Goal: Information Seeking & Learning: Learn about a topic

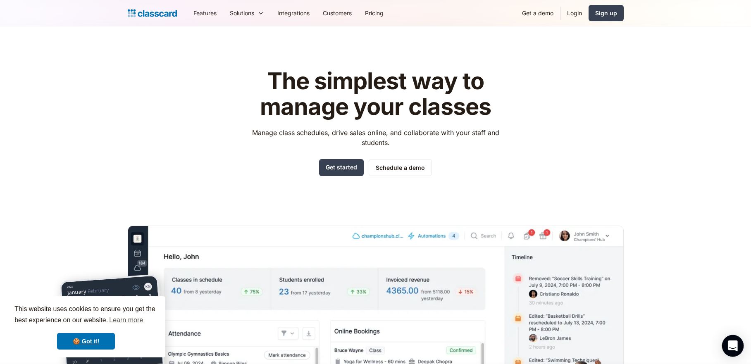
click at [734, 346] on icon "Open Intercom Messenger" at bounding box center [733, 346] width 10 height 11
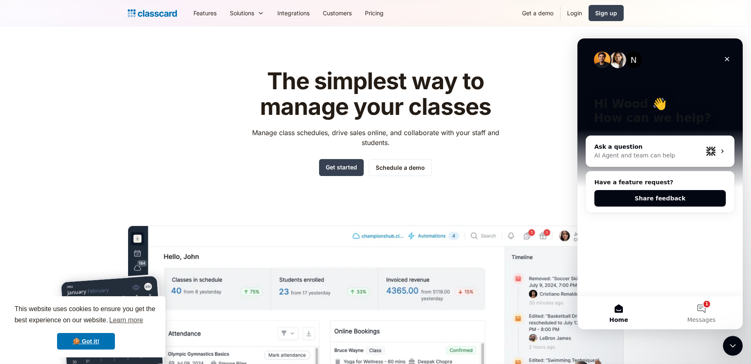
click at [630, 154] on div "AI Agent and team can help" at bounding box center [649, 155] width 108 height 9
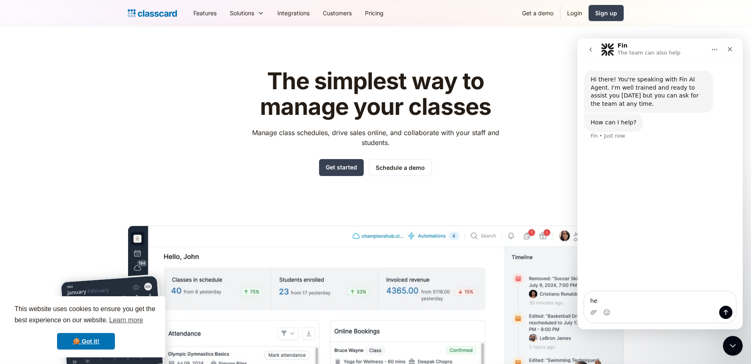
type textarea "h"
type textarea "H"
type textarea "hello"
type textarea "y"
type textarea "how can"
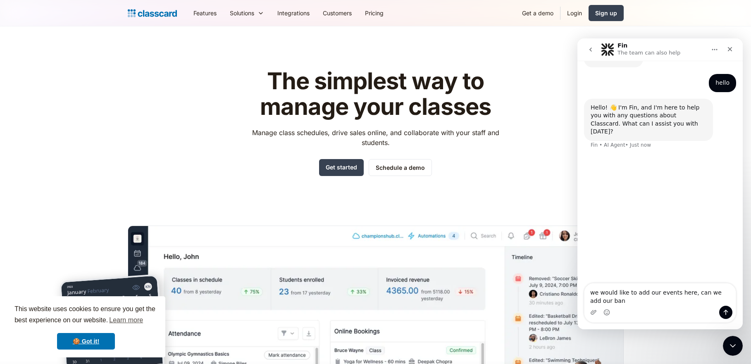
scroll to position [63, 0]
type textarea "we would like to add our events here, can we add our bank details here?"
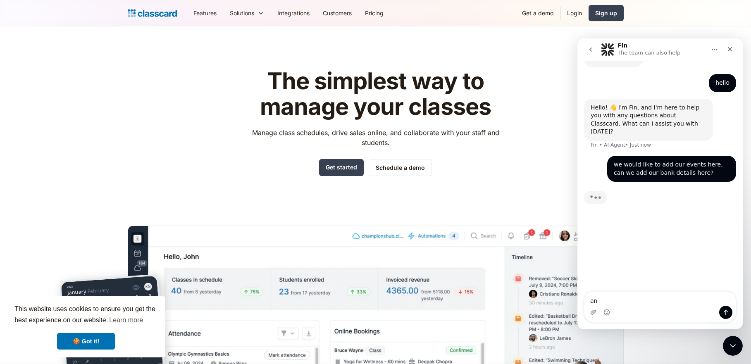
type textarea "a"
type textarea "and to get"
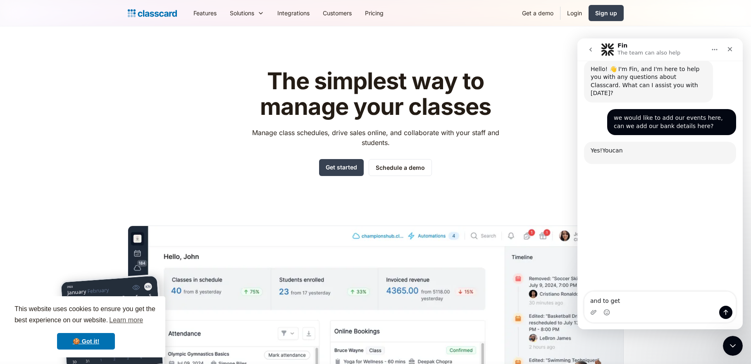
scroll to position [137, 0]
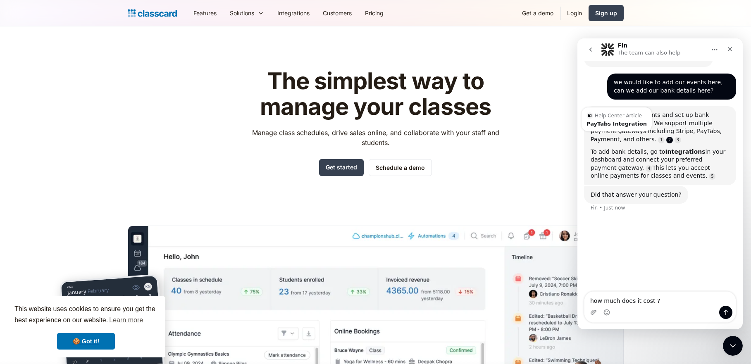
type textarea "how much does it cost ?"
type textarea "this app"
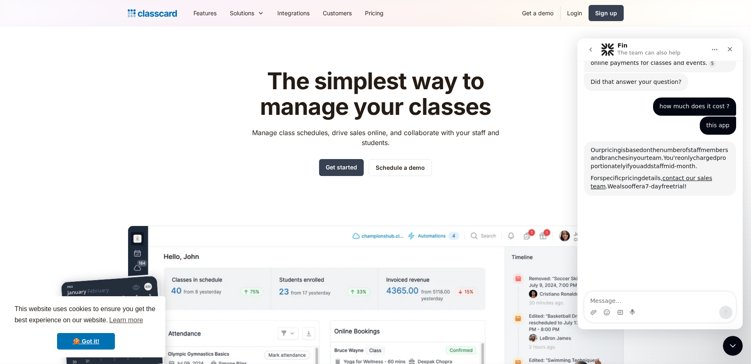
scroll to position [251, 0]
type textarea "let"
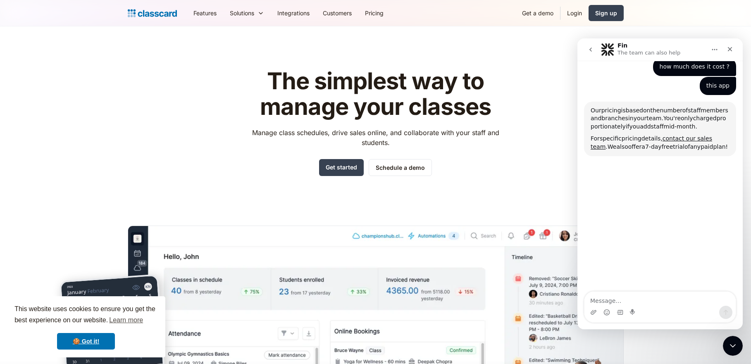
scroll to position [259, 0]
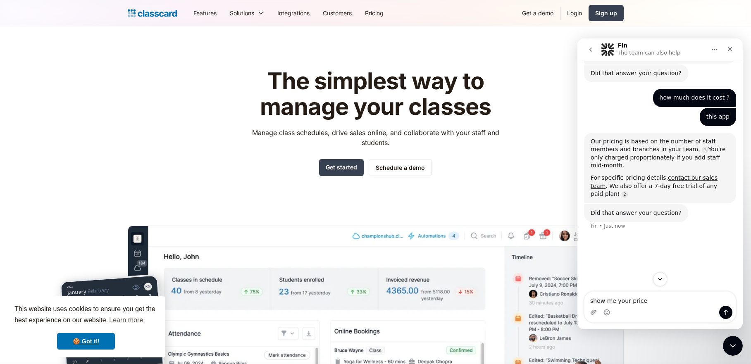
type textarea "show me your prices"
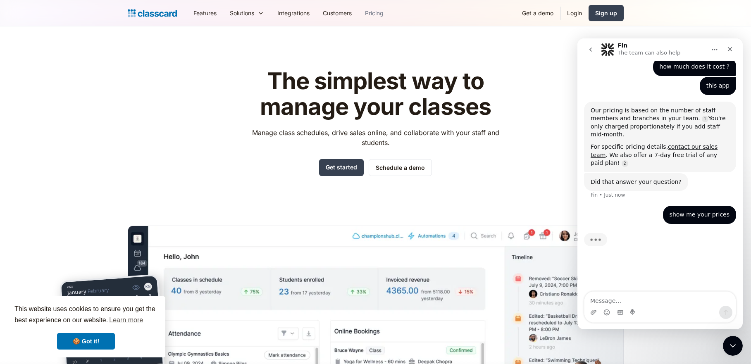
click at [381, 12] on link "Pricing" at bounding box center [374, 13] width 32 height 19
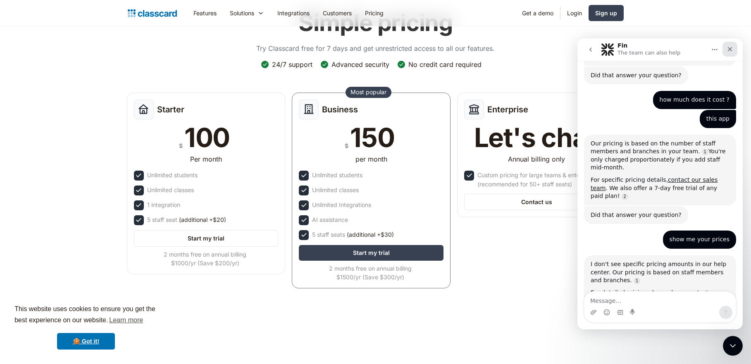
scroll to position [285, 0]
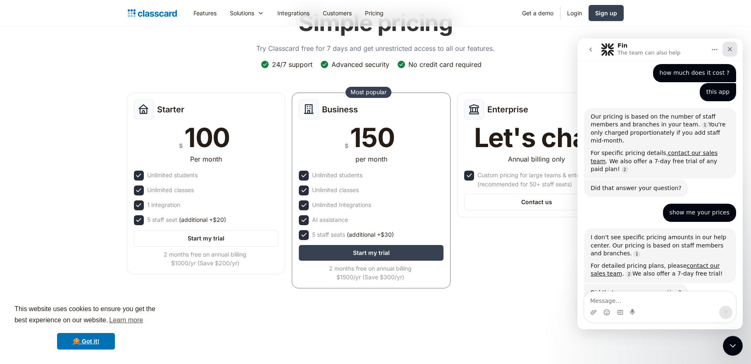
click at [728, 48] on icon "Close" at bounding box center [730, 49] width 7 height 7
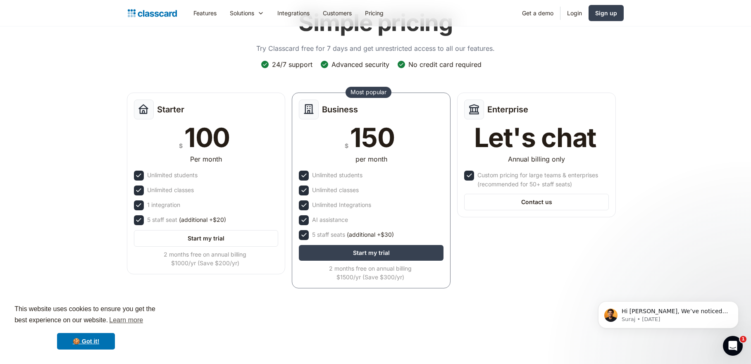
scroll to position [0, 0]
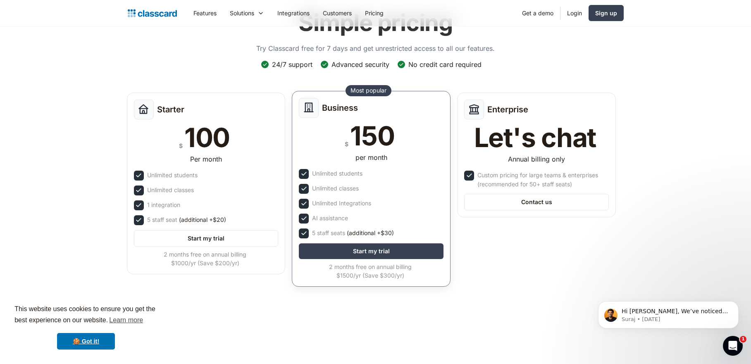
click at [335, 231] on div "5 staff seats (additional +$30)" at bounding box center [353, 233] width 82 height 9
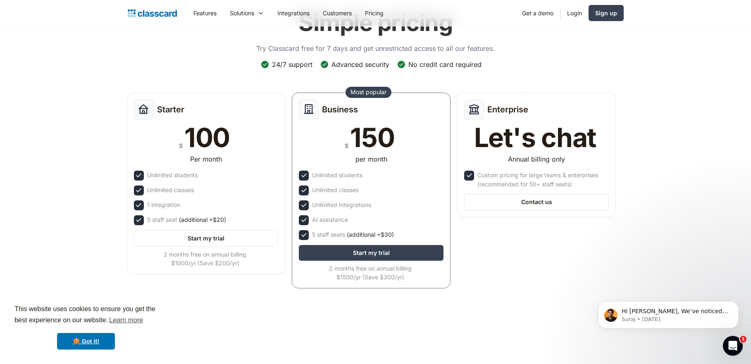
click at [522, 272] on div "Starter $ 100 Per month Unlimited students Unlimited classes 1 integration 5 st…" at bounding box center [372, 193] width 496 height 208
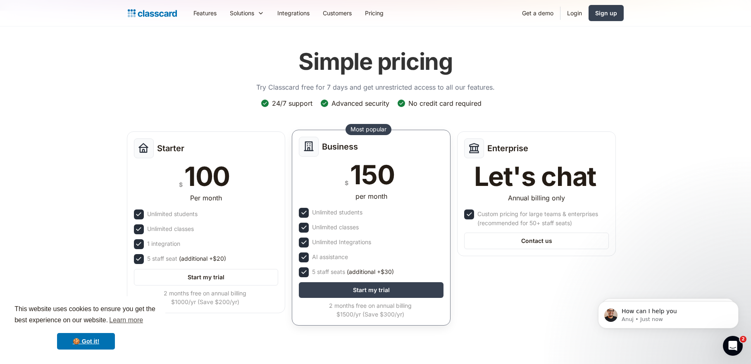
scroll to position [347, 0]
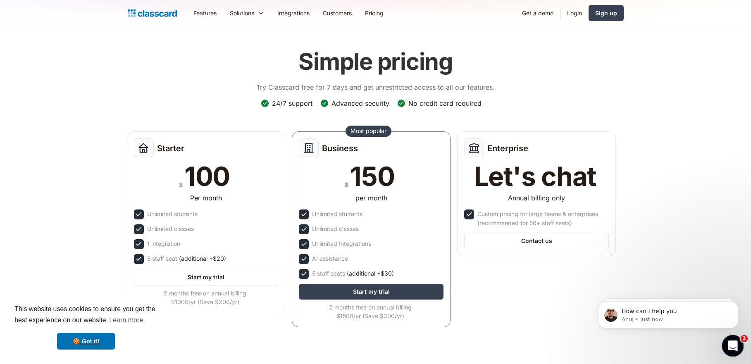
click at [737, 341] on div "Open Intercom Messenger" at bounding box center [731, 344] width 27 height 27
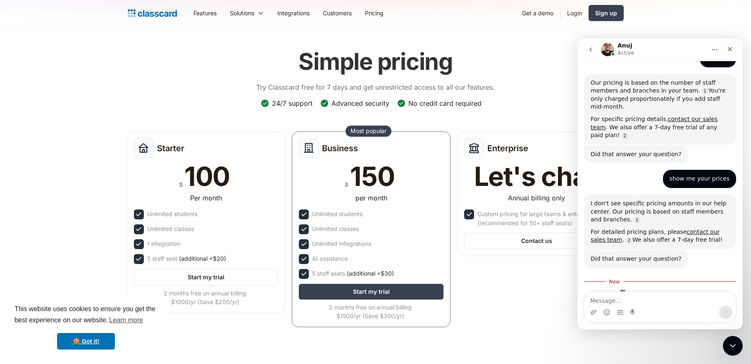
scroll to position [361, 0]
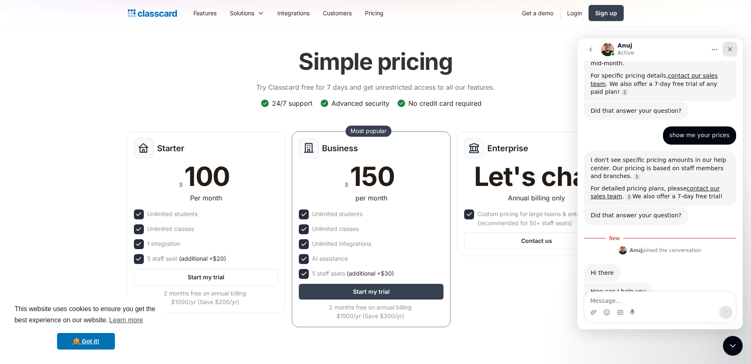
click at [732, 54] on div "Close" at bounding box center [730, 49] width 15 height 15
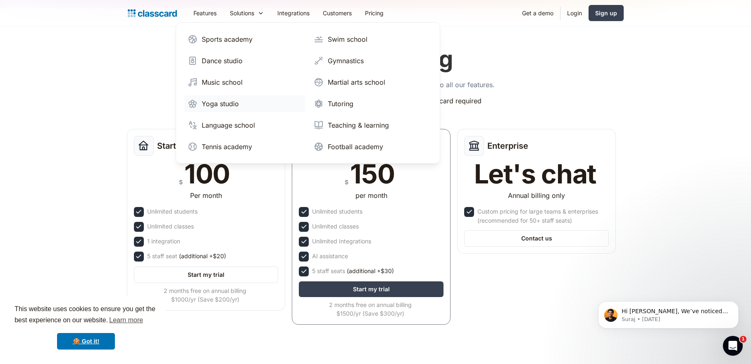
scroll to position [17, 0]
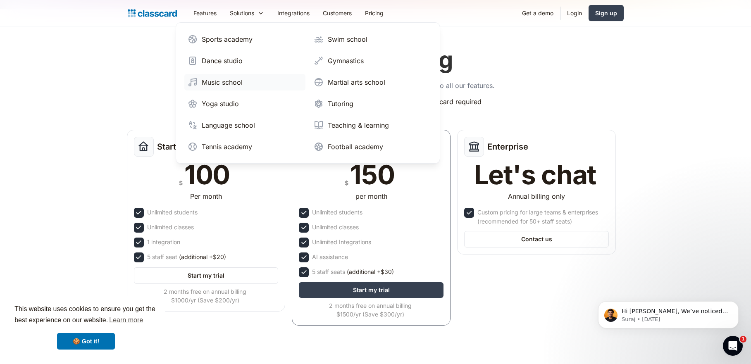
click at [231, 81] on div "Music school" at bounding box center [222, 82] width 41 height 10
